Goal: Task Accomplishment & Management: Use online tool/utility

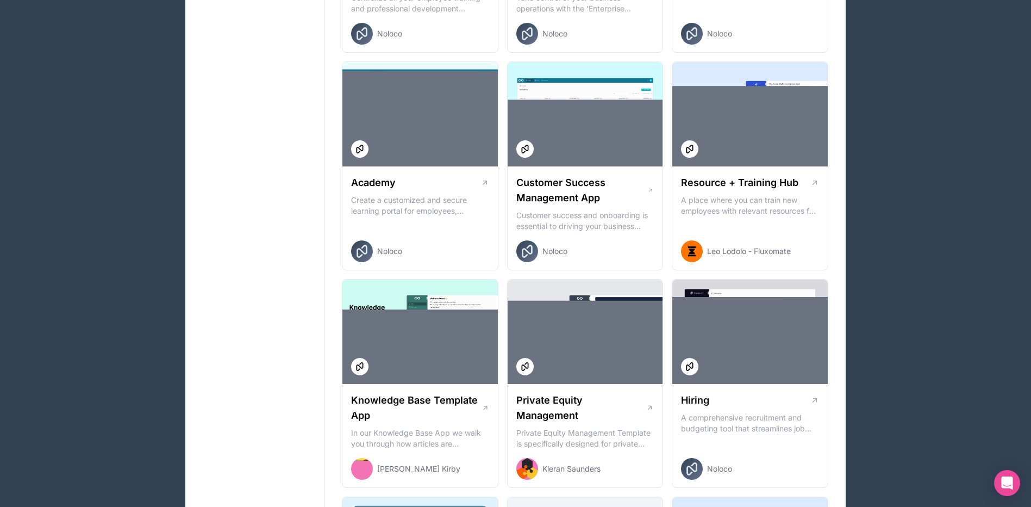
scroll to position [801, 0]
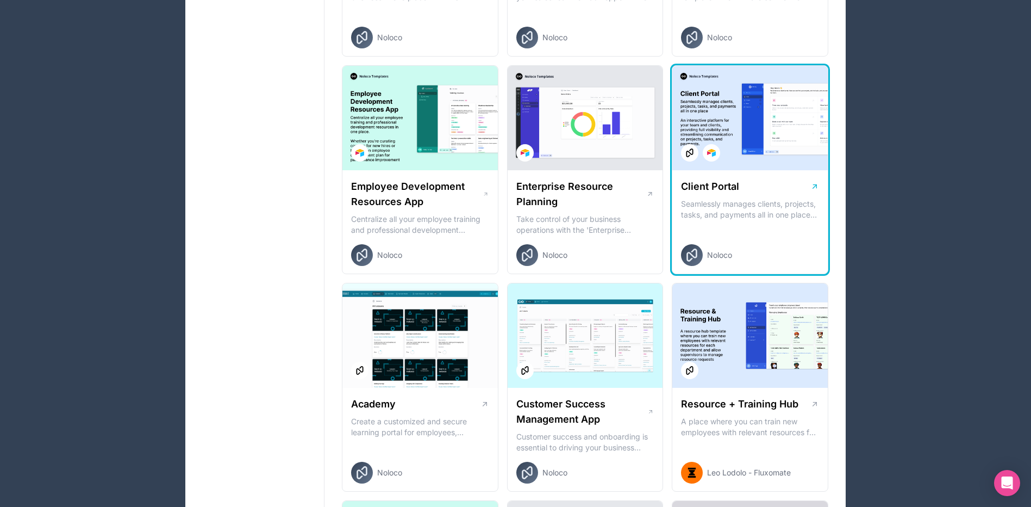
click at [753, 153] on div at bounding box center [751, 118] width 156 height 104
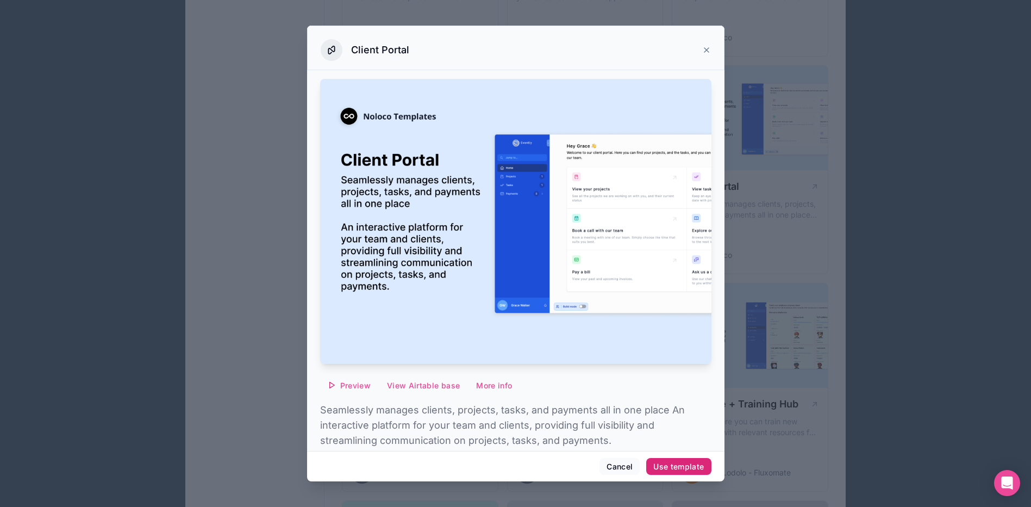
click at [670, 469] on div "Use template" at bounding box center [679, 467] width 51 height 10
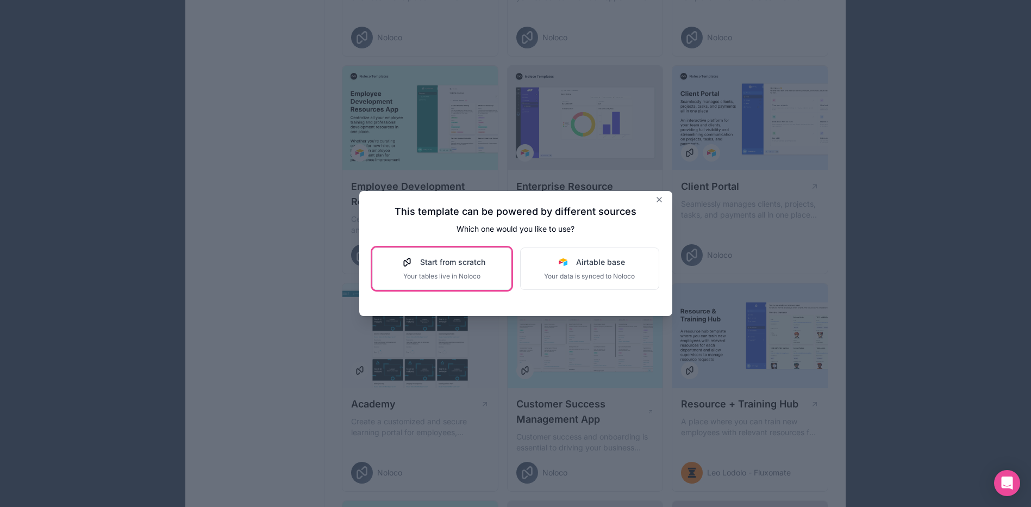
click at [434, 264] on span "Start from scratch" at bounding box center [452, 262] width 65 height 11
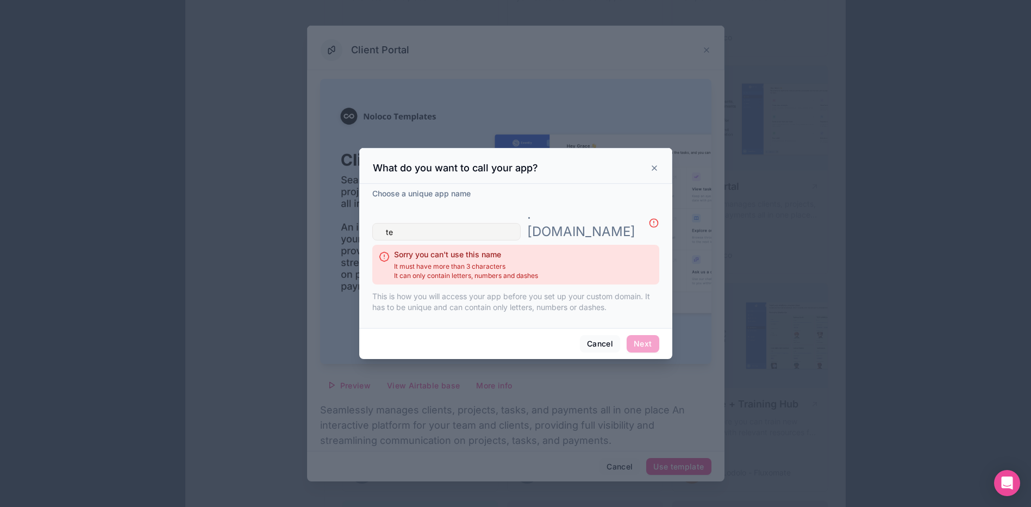
type input "t"
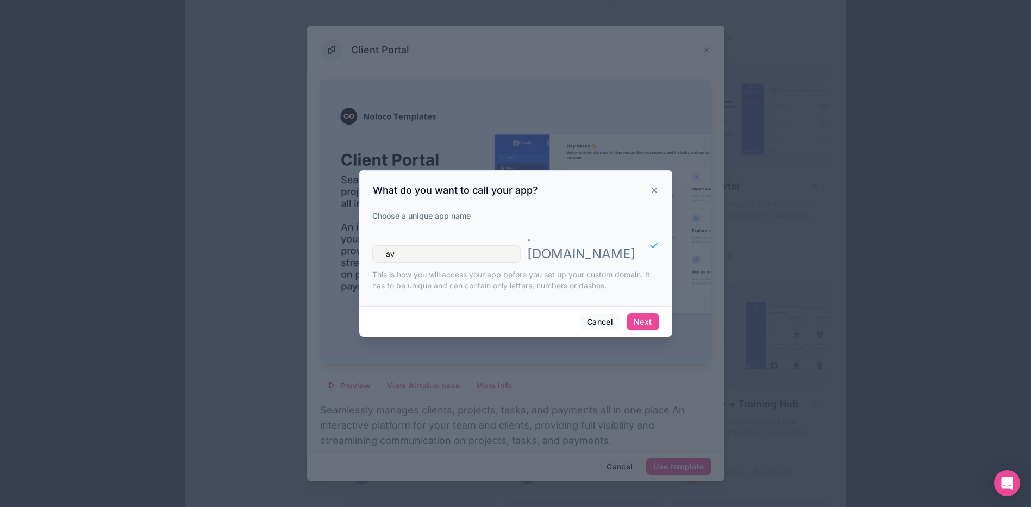
type input "a"
type input "clienportaltest"
click at [642, 313] on button "Next" at bounding box center [643, 321] width 32 height 17
